Goal: Task Accomplishment & Management: Manage account settings

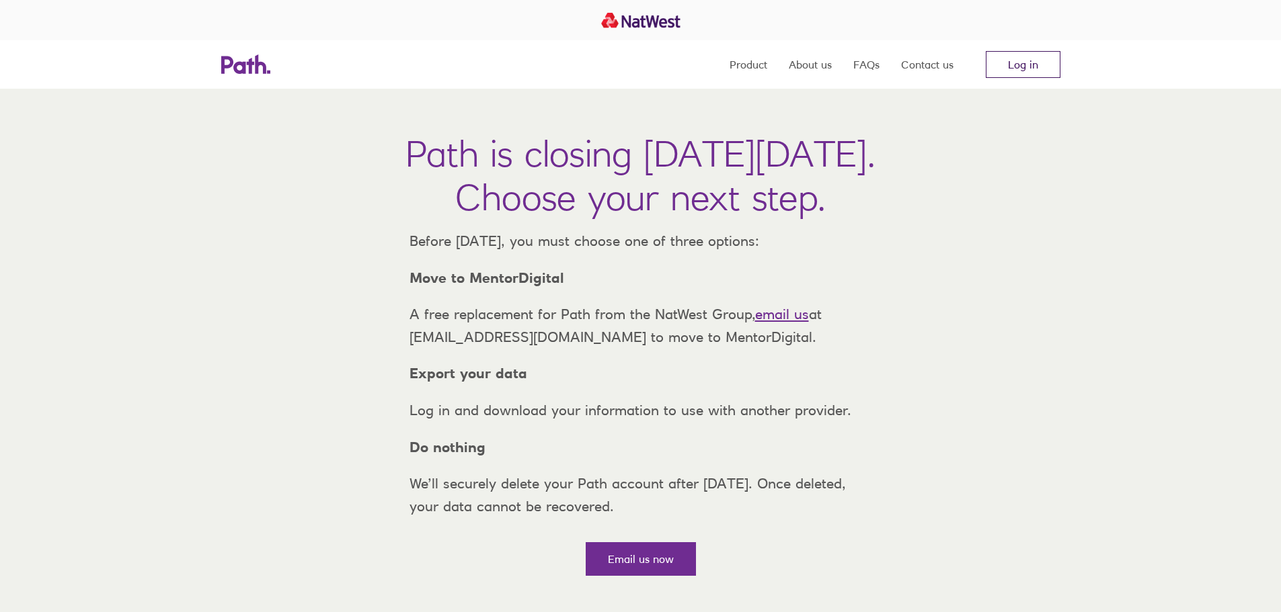
click at [1045, 61] on link "Log in" at bounding box center [1022, 64] width 75 height 27
click at [1041, 61] on link "Log in" at bounding box center [1022, 64] width 75 height 27
click at [1017, 68] on link "Log in" at bounding box center [1022, 64] width 75 height 27
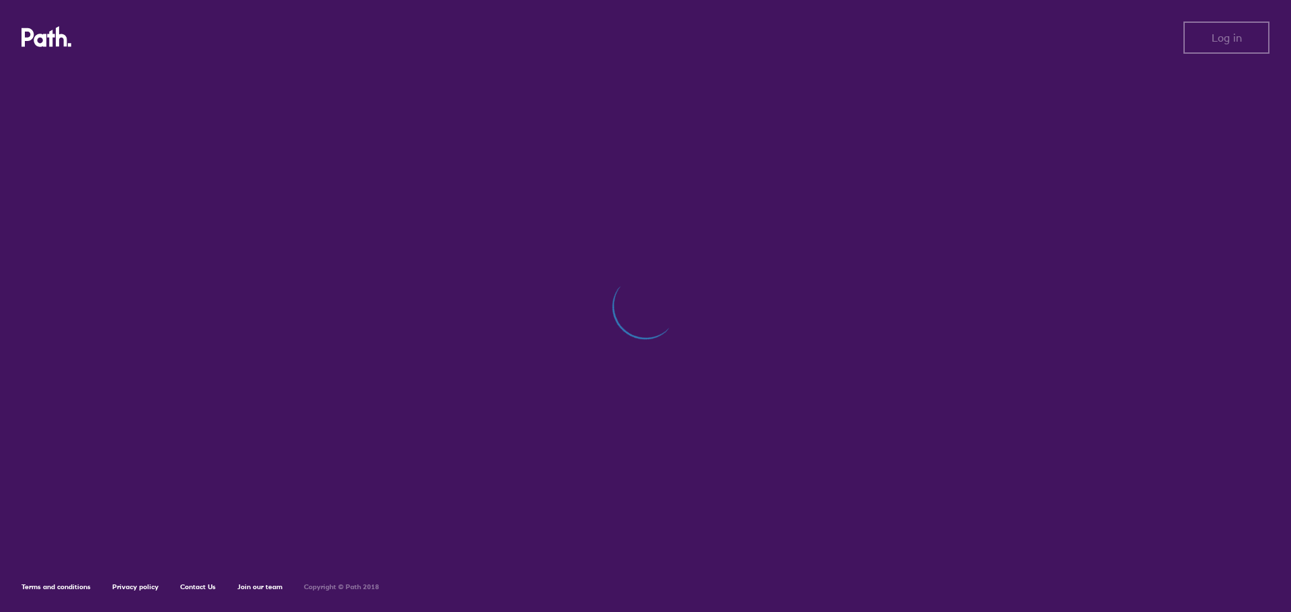
click at [774, 167] on div at bounding box center [646, 313] width 1248 height 489
drag, startPoint x: 1225, startPoint y: 51, endPoint x: 1217, endPoint y: 25, distance: 27.4
click at [1225, 50] on button "Log in" at bounding box center [1226, 38] width 86 height 32
click at [1241, 36] on span "Log out" at bounding box center [1226, 38] width 37 height 12
click at [1235, 42] on span "Log in" at bounding box center [1226, 38] width 30 height 12
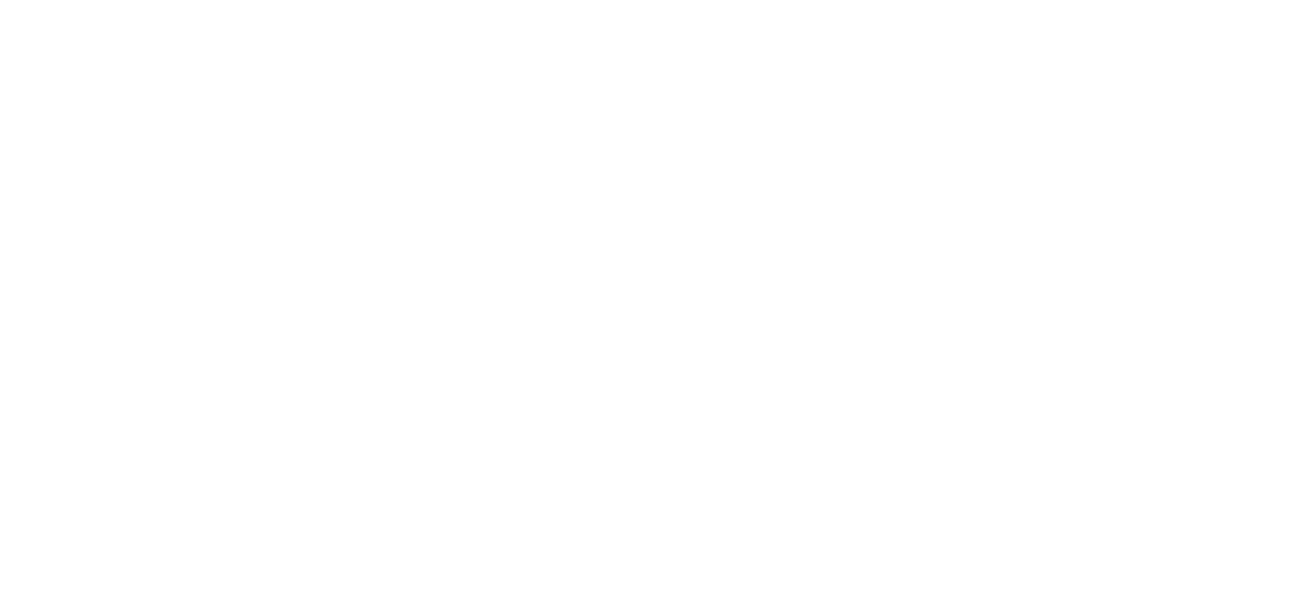
click at [1109, 157] on div at bounding box center [645, 306] width 1291 height 612
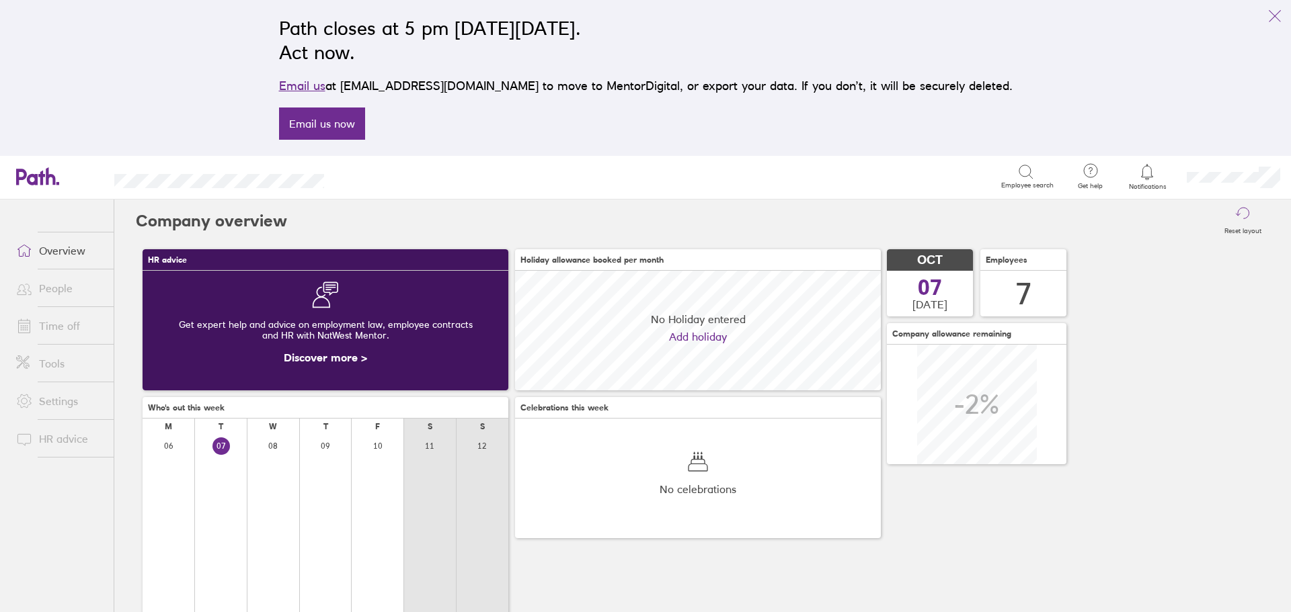
scroll to position [120, 366]
click at [34, 331] on span at bounding box center [22, 326] width 34 height 16
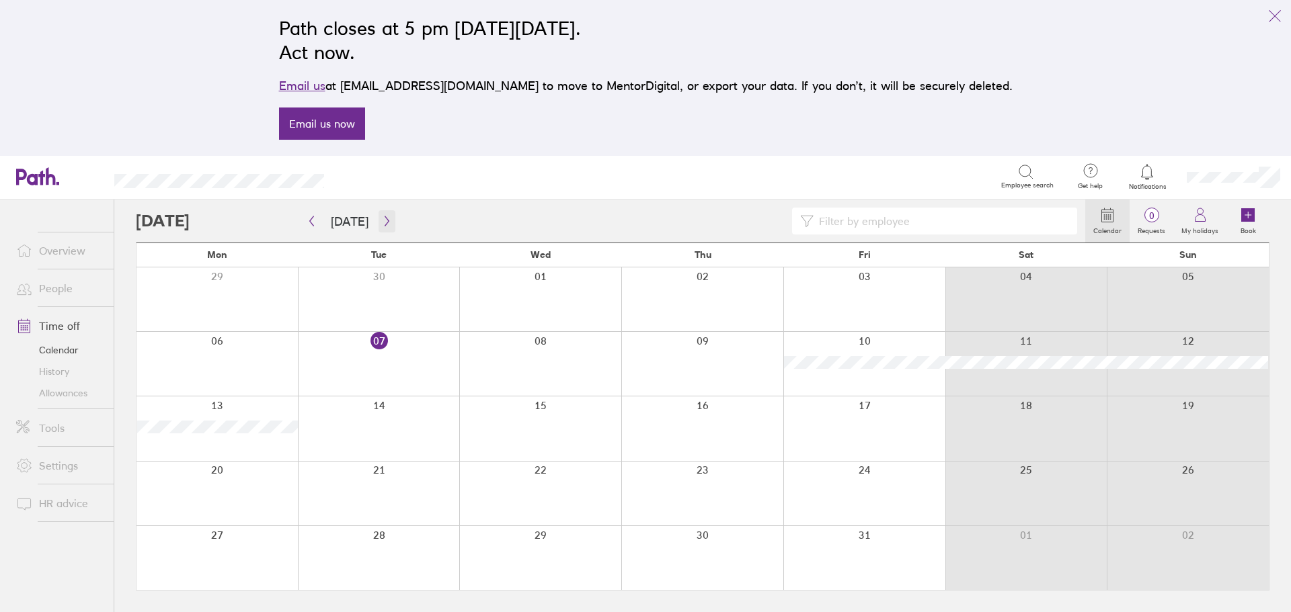
click at [382, 223] on icon "button" at bounding box center [387, 221] width 10 height 11
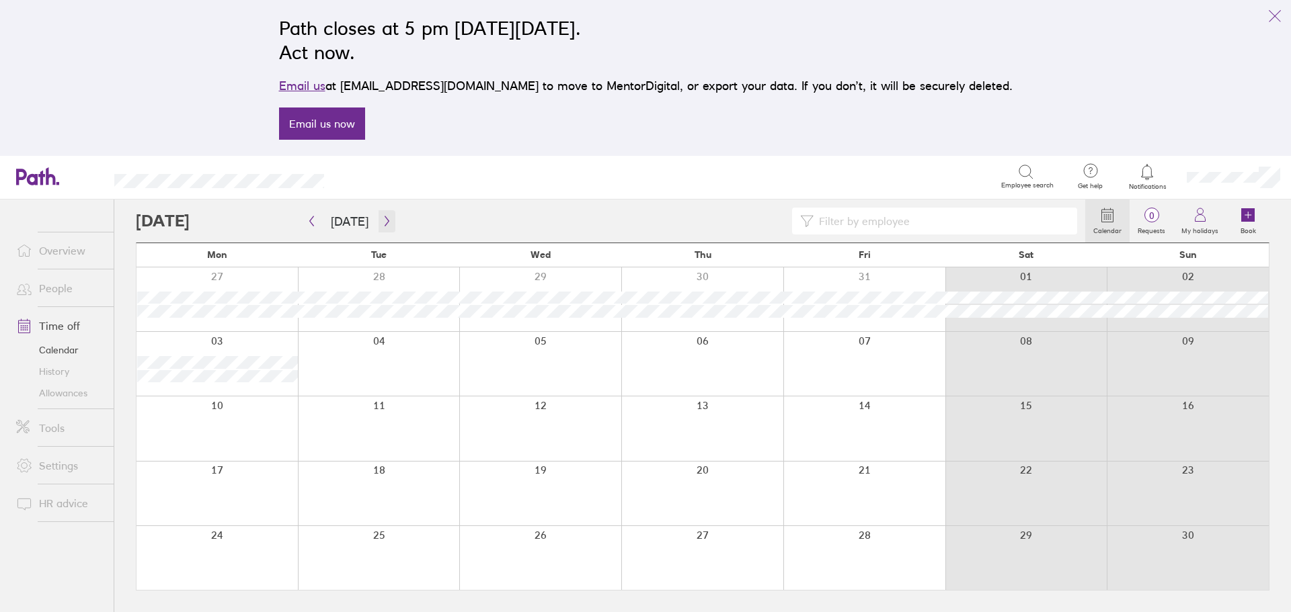
click at [387, 218] on icon "button" at bounding box center [387, 221] width 10 height 11
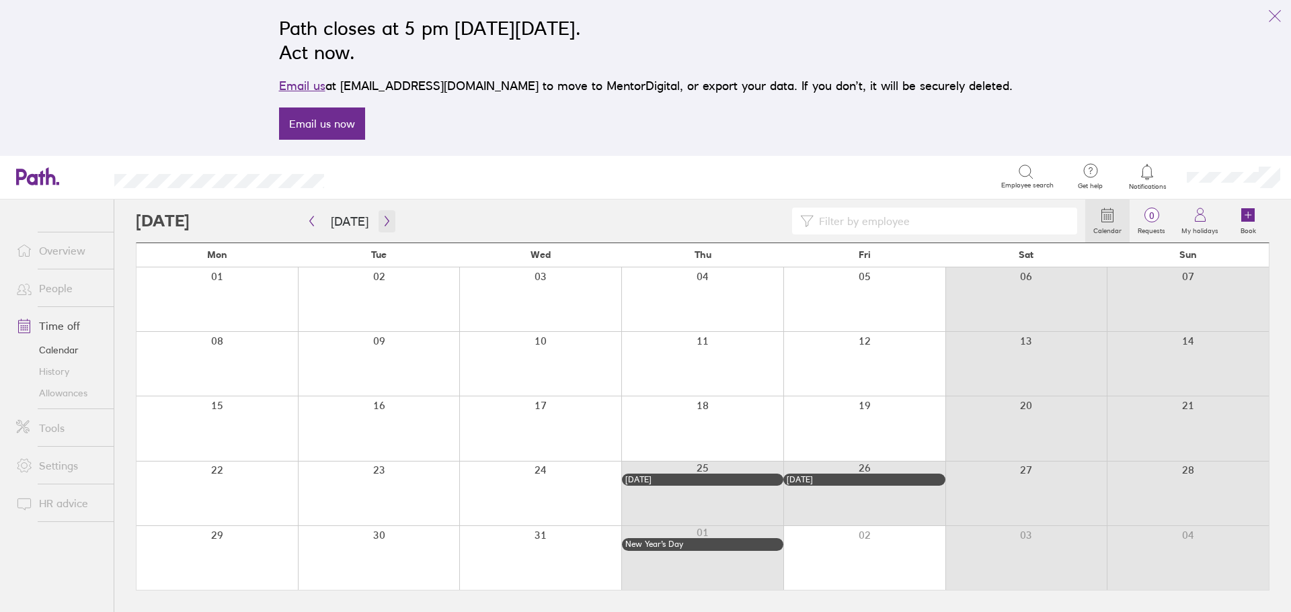
click at [378, 227] on button "button" at bounding box center [386, 221] width 17 height 22
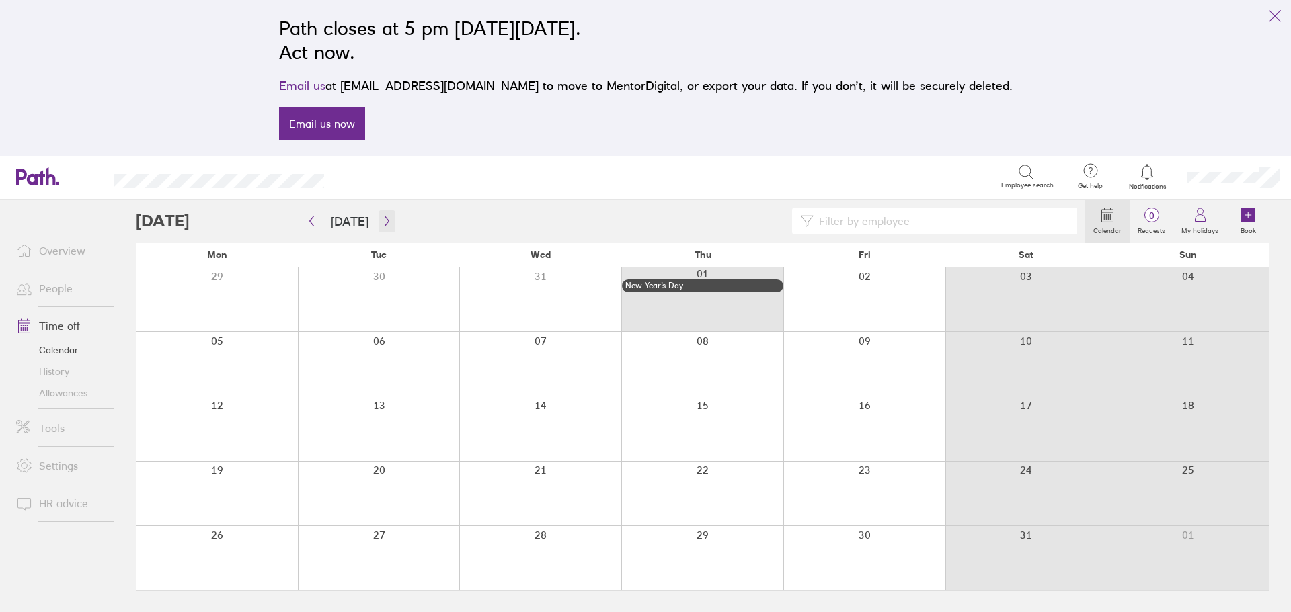
click at [385, 225] on icon "button" at bounding box center [387, 221] width 10 height 11
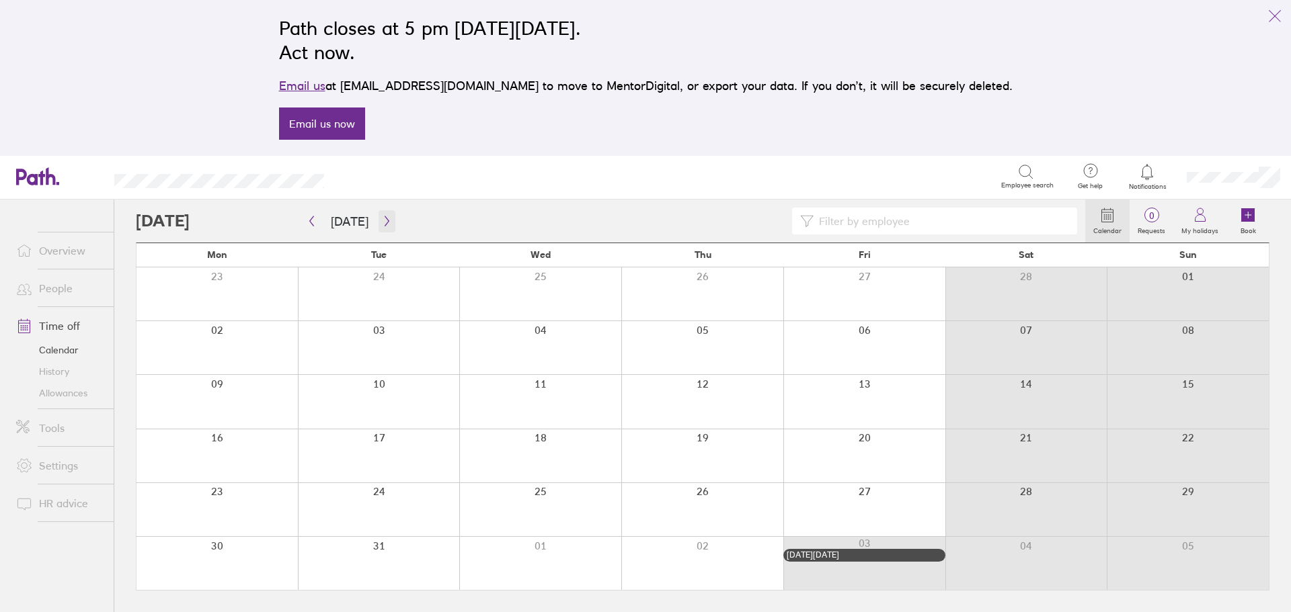
click at [386, 225] on icon "button" at bounding box center [387, 221] width 10 height 11
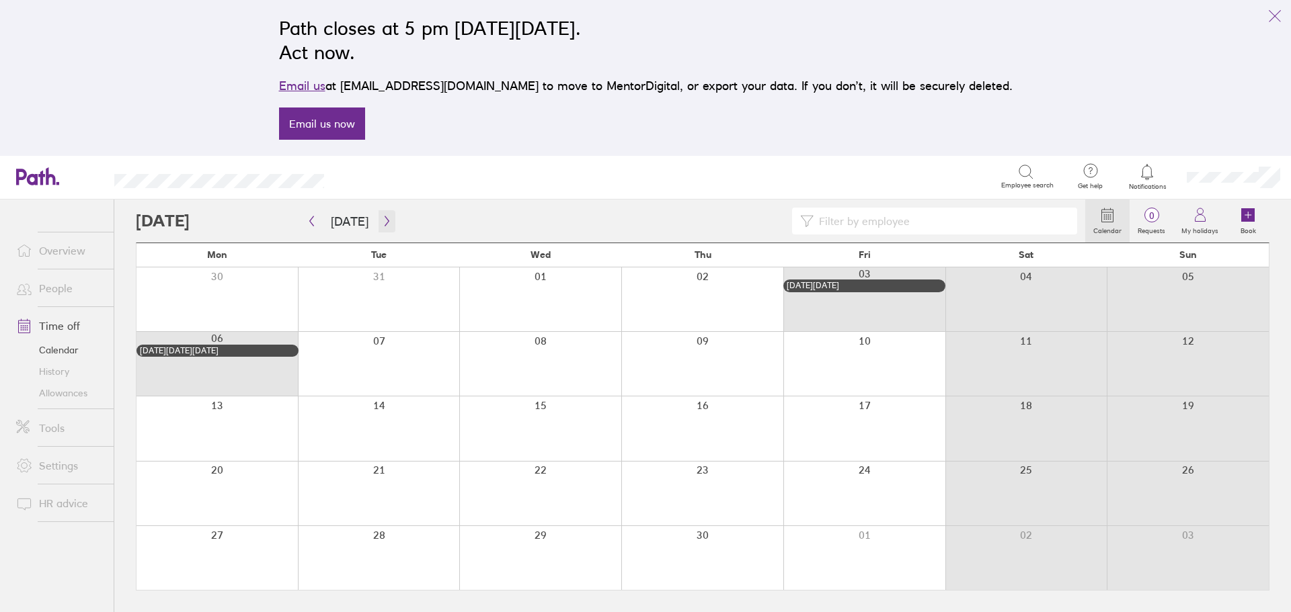
click at [387, 221] on icon "button" at bounding box center [387, 221] width 10 height 11
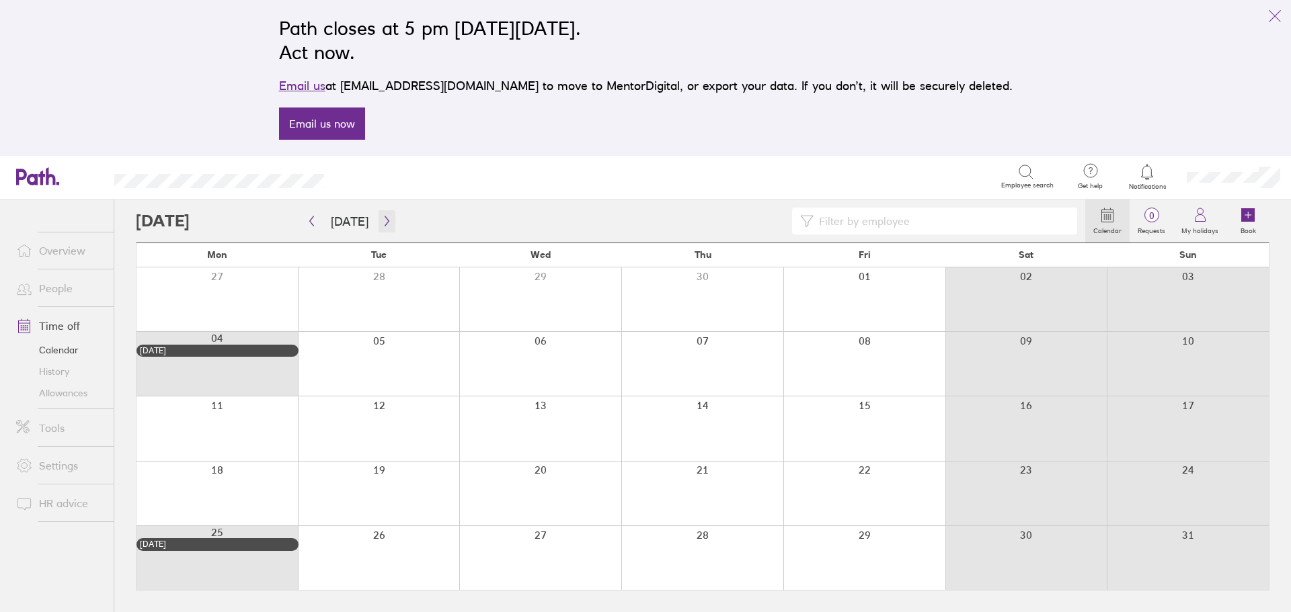
click at [387, 221] on icon "button" at bounding box center [387, 221] width 10 height 11
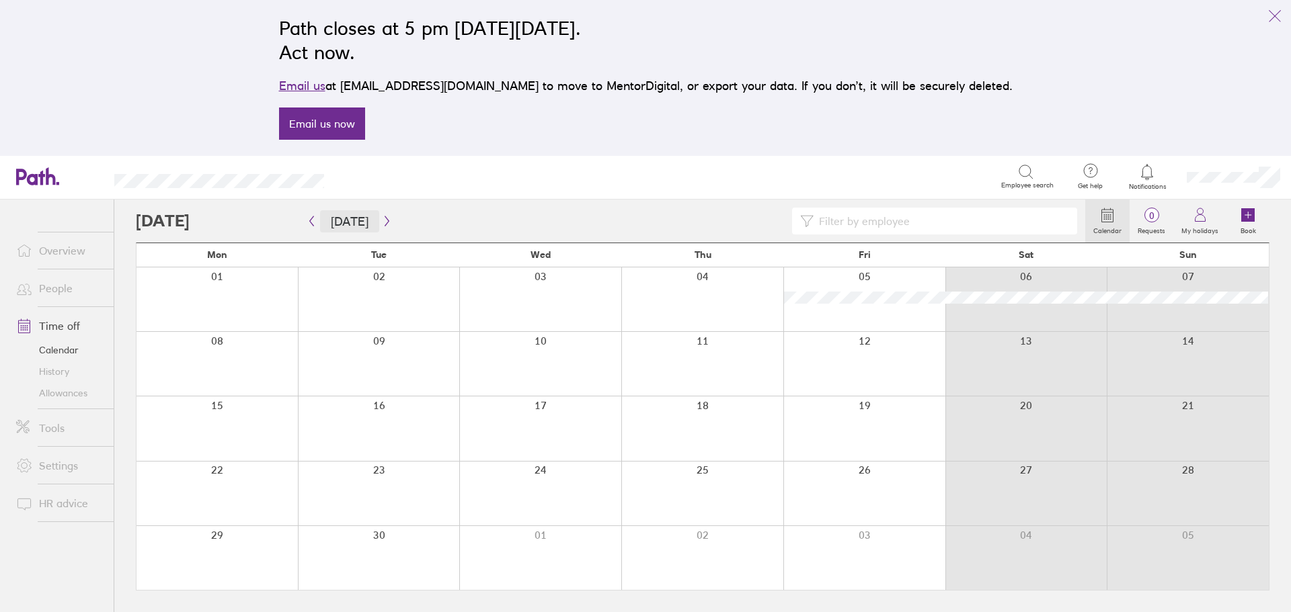
click at [373, 228] on button "Today" at bounding box center [349, 221] width 59 height 22
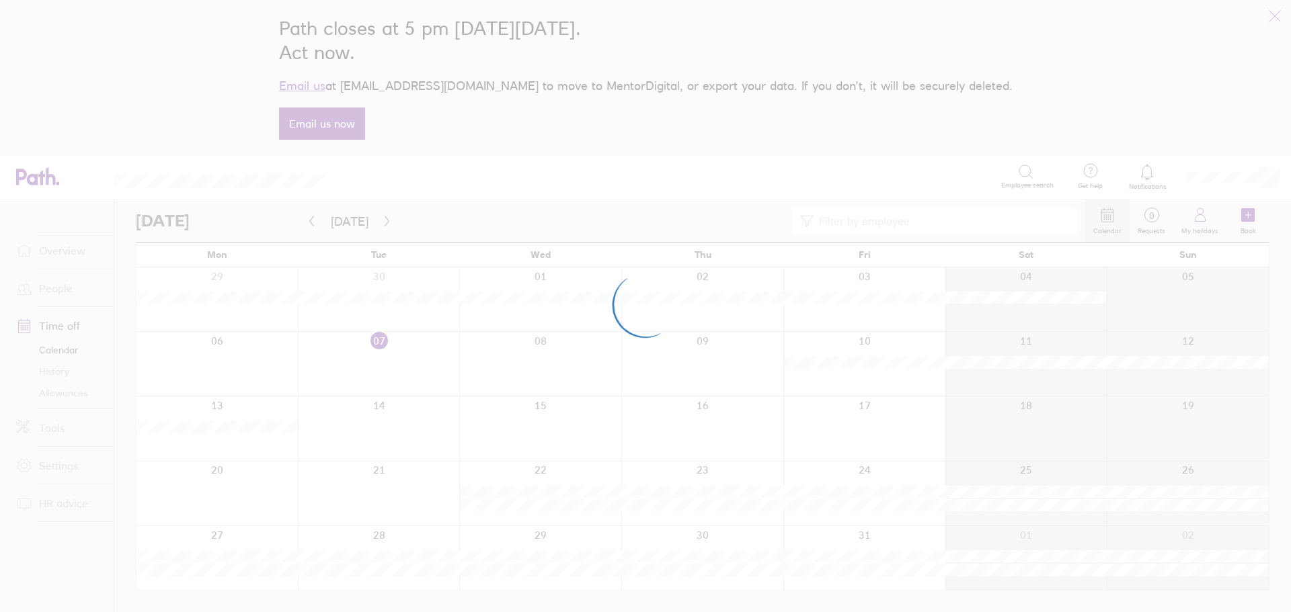
click at [381, 219] on div at bounding box center [645, 306] width 1291 height 612
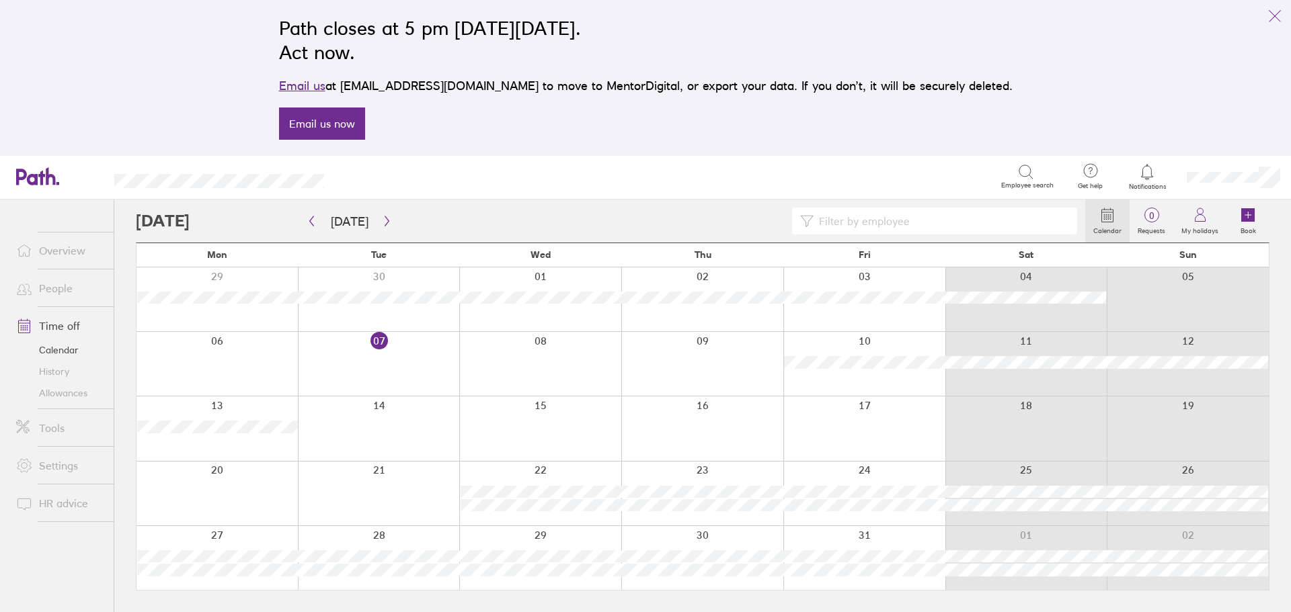
click at [192, 220] on div at bounding box center [610, 221] width 949 height 27
click at [382, 224] on icon "button" at bounding box center [387, 221] width 10 height 11
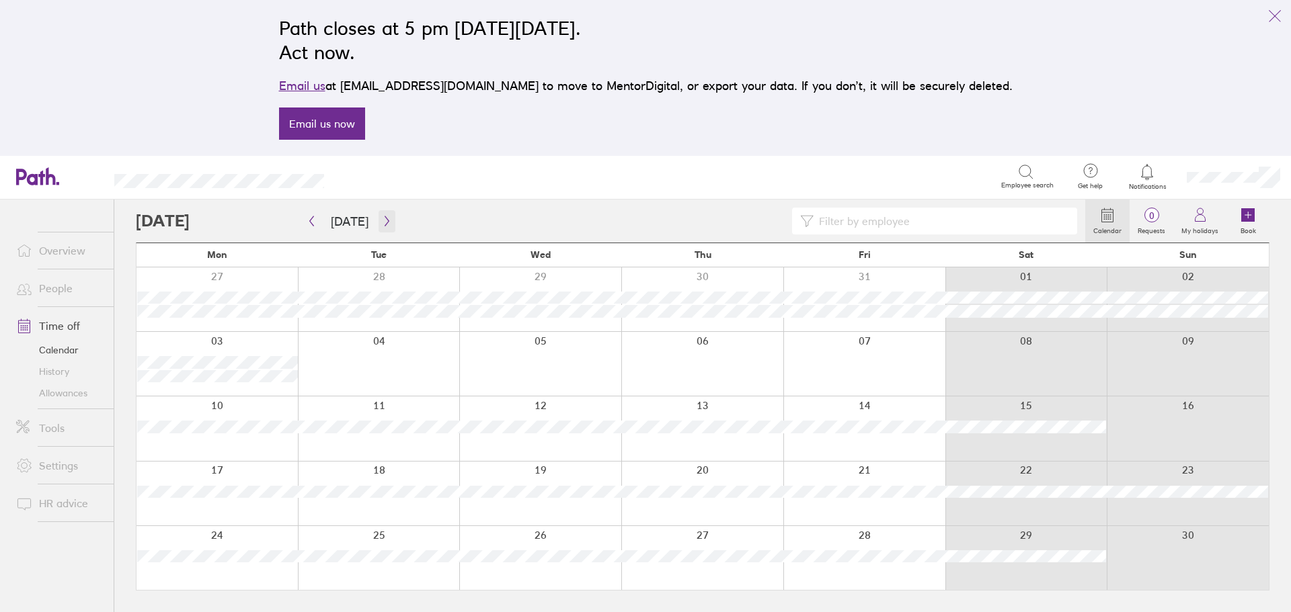
click at [382, 228] on button "button" at bounding box center [386, 221] width 17 height 22
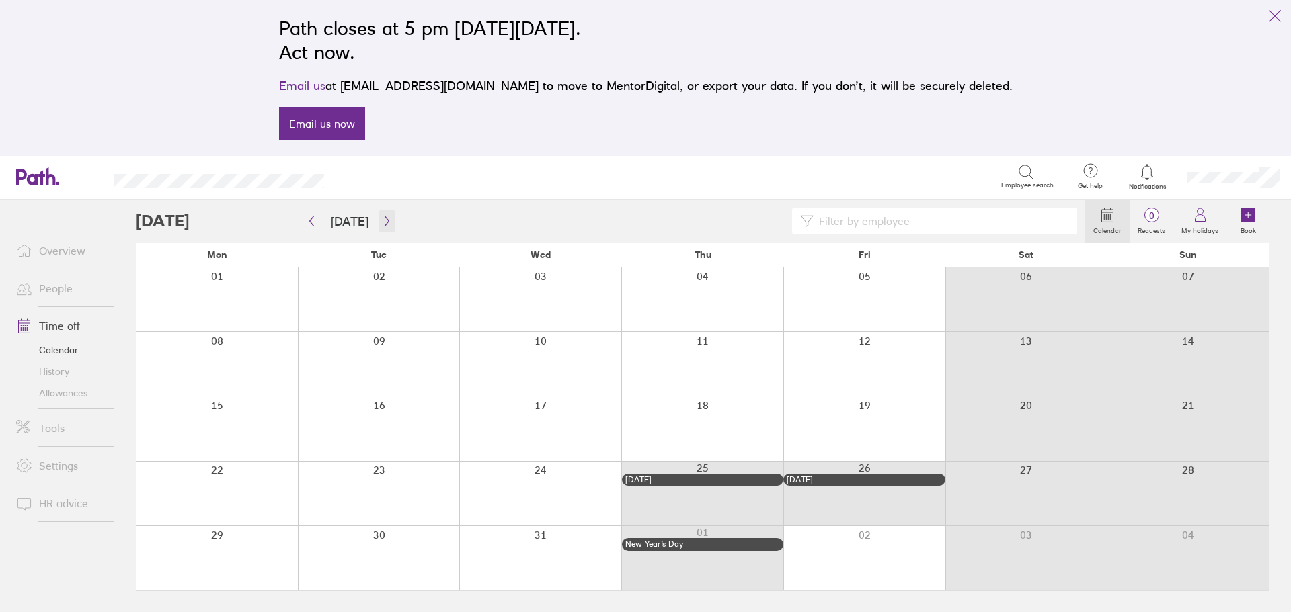
click at [378, 225] on button "button" at bounding box center [386, 221] width 17 height 22
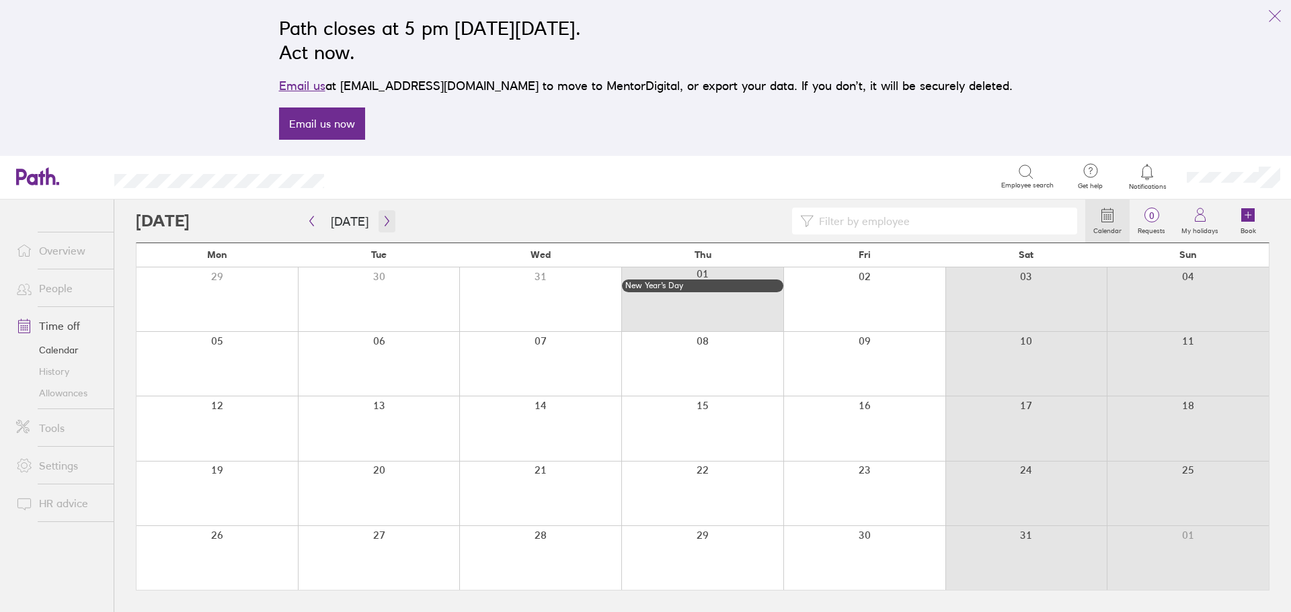
click at [385, 219] on icon "button" at bounding box center [387, 221] width 4 height 10
click at [385, 216] on icon "button" at bounding box center [387, 221] width 10 height 11
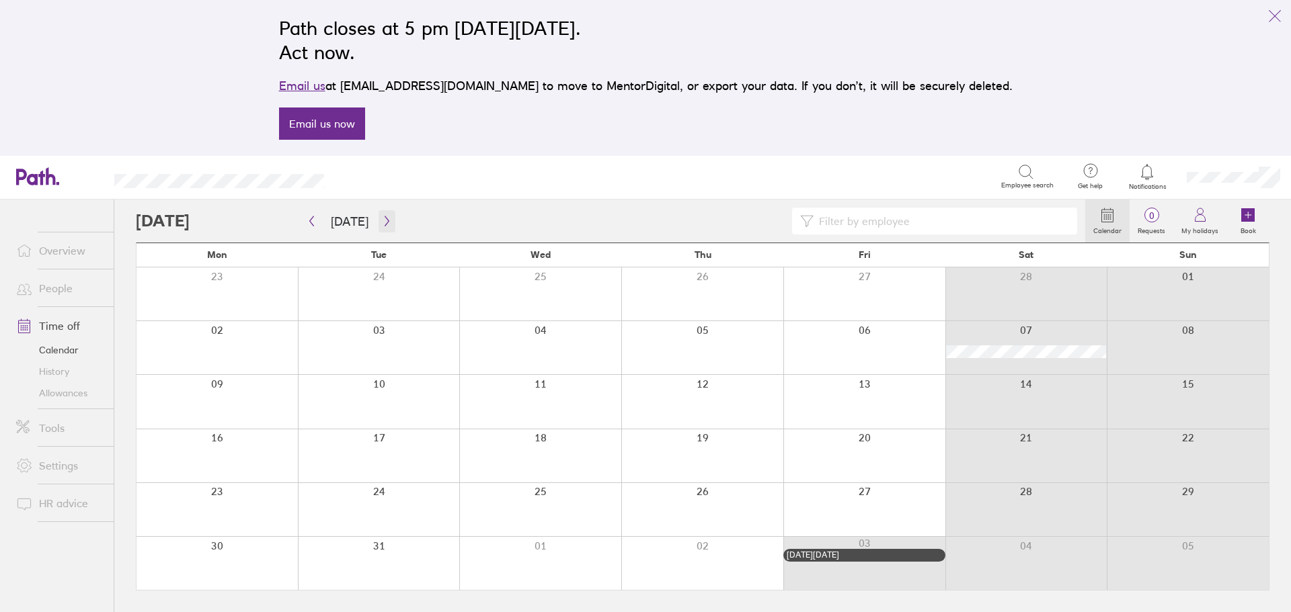
click at [386, 220] on icon "button" at bounding box center [387, 221] width 10 height 11
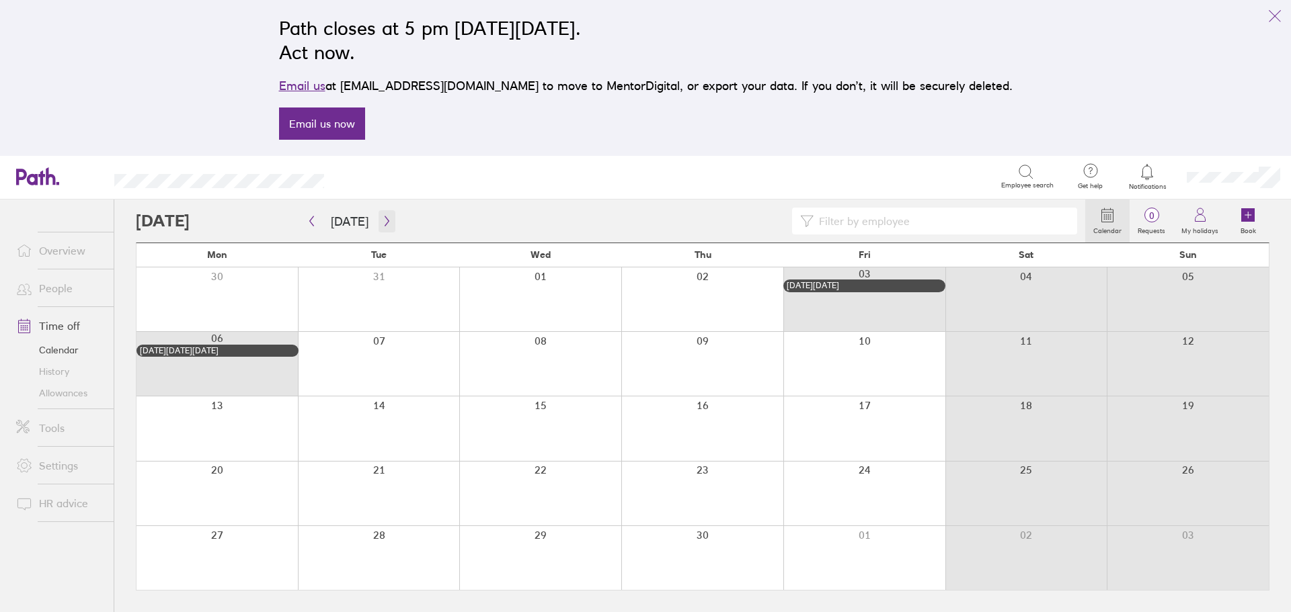
click at [386, 220] on icon "button" at bounding box center [387, 221] width 10 height 11
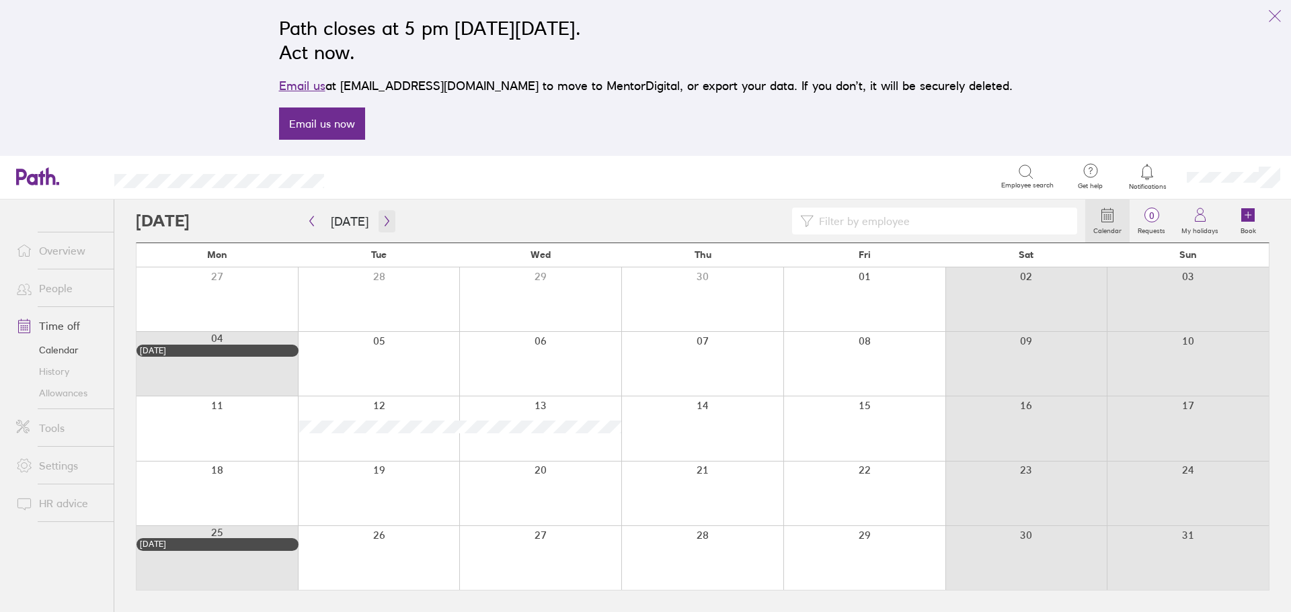
click at [386, 220] on icon "button" at bounding box center [387, 221] width 10 height 11
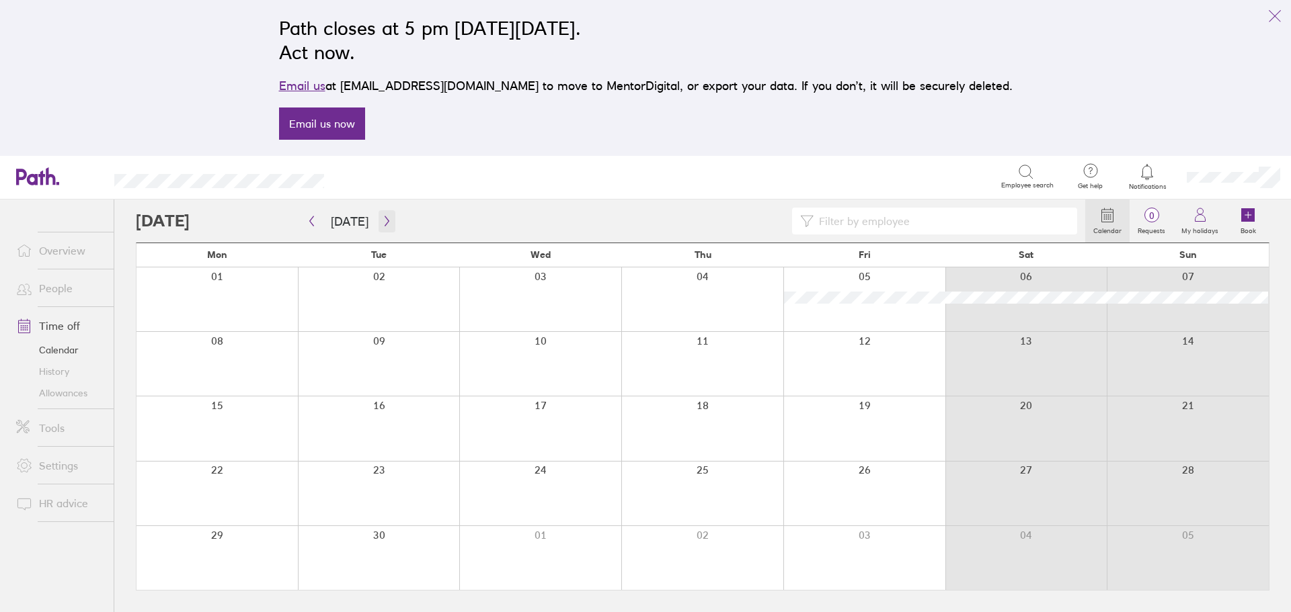
click at [382, 222] on icon "button" at bounding box center [387, 221] width 10 height 11
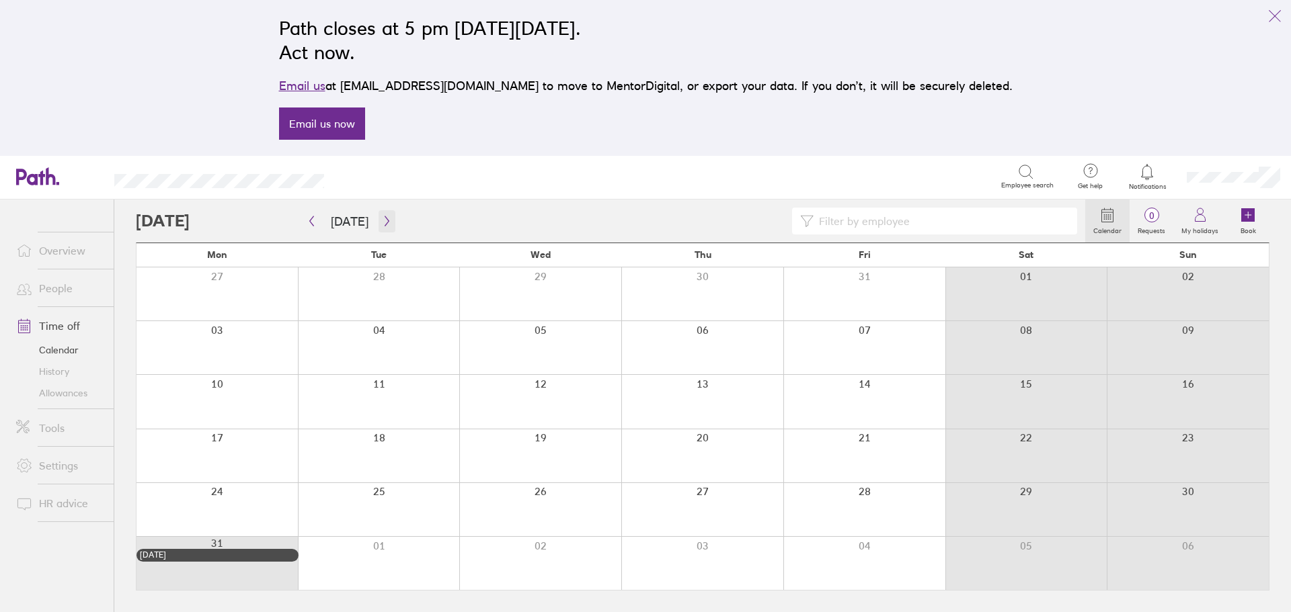
click at [382, 220] on icon "button" at bounding box center [387, 221] width 10 height 11
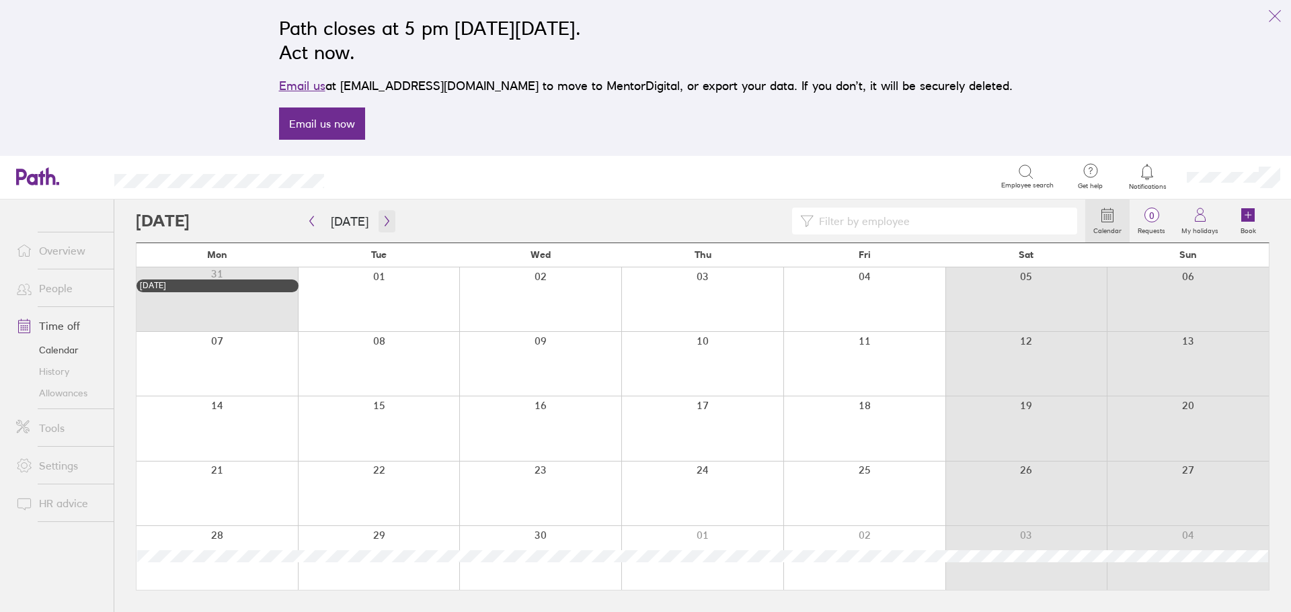
click at [380, 212] on button "button" at bounding box center [386, 221] width 17 height 22
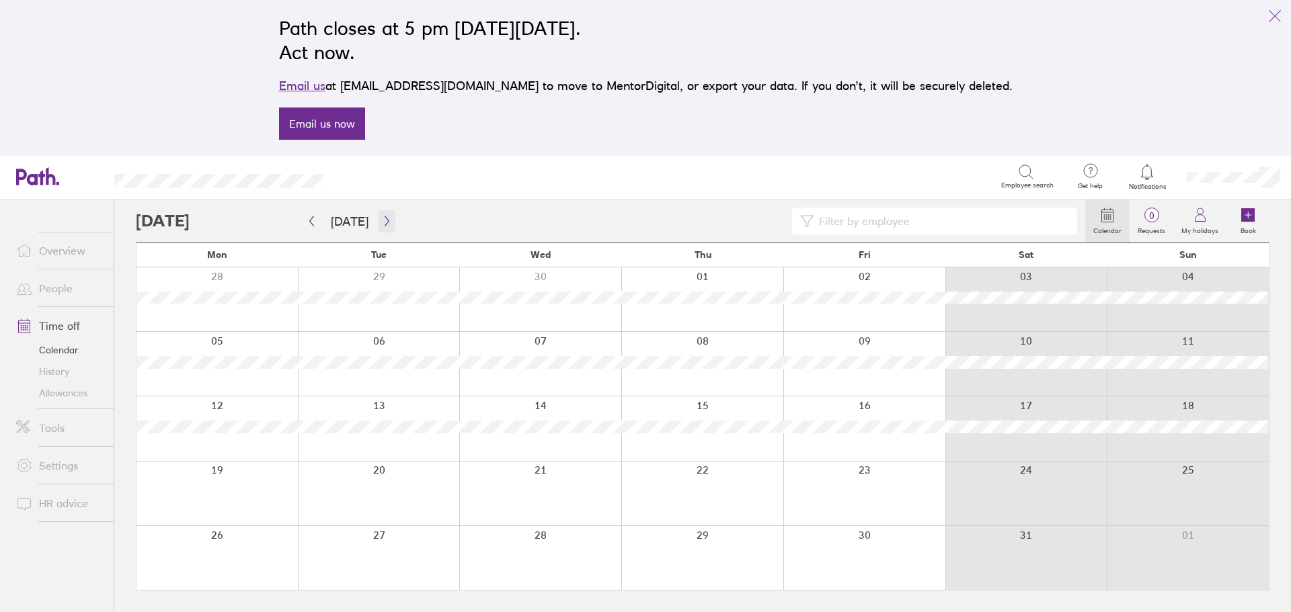
click at [381, 214] on button "button" at bounding box center [386, 221] width 17 height 22
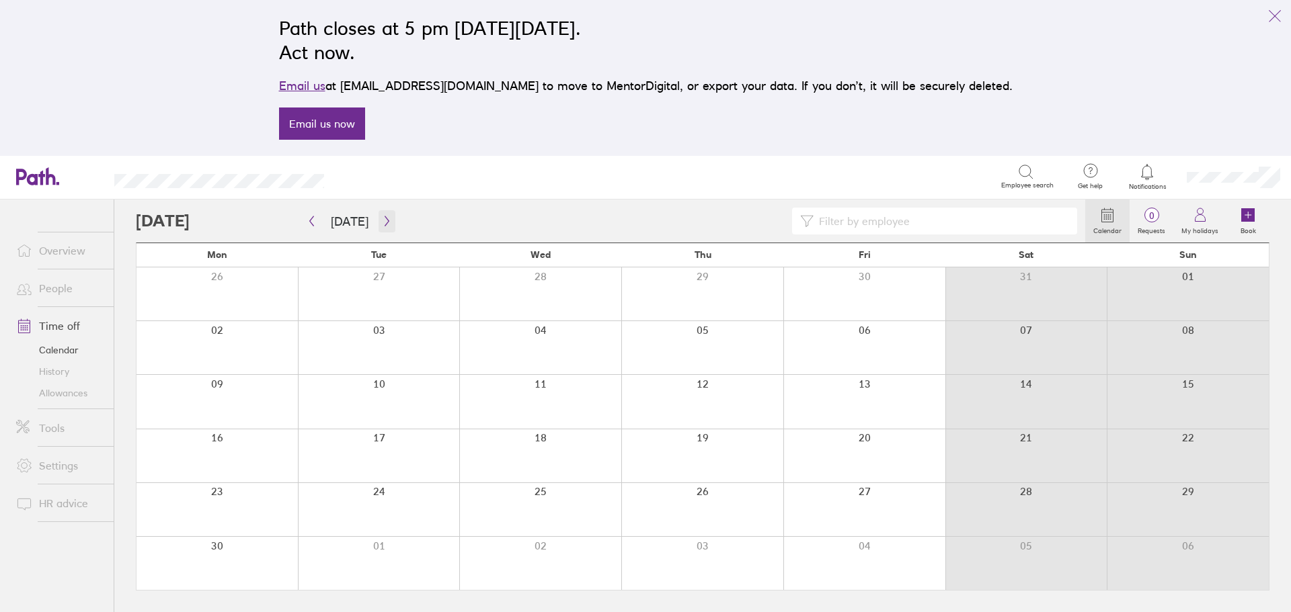
click at [385, 219] on icon "button" at bounding box center [387, 221] width 10 height 11
